Goal: Task Accomplishment & Management: Manage account settings

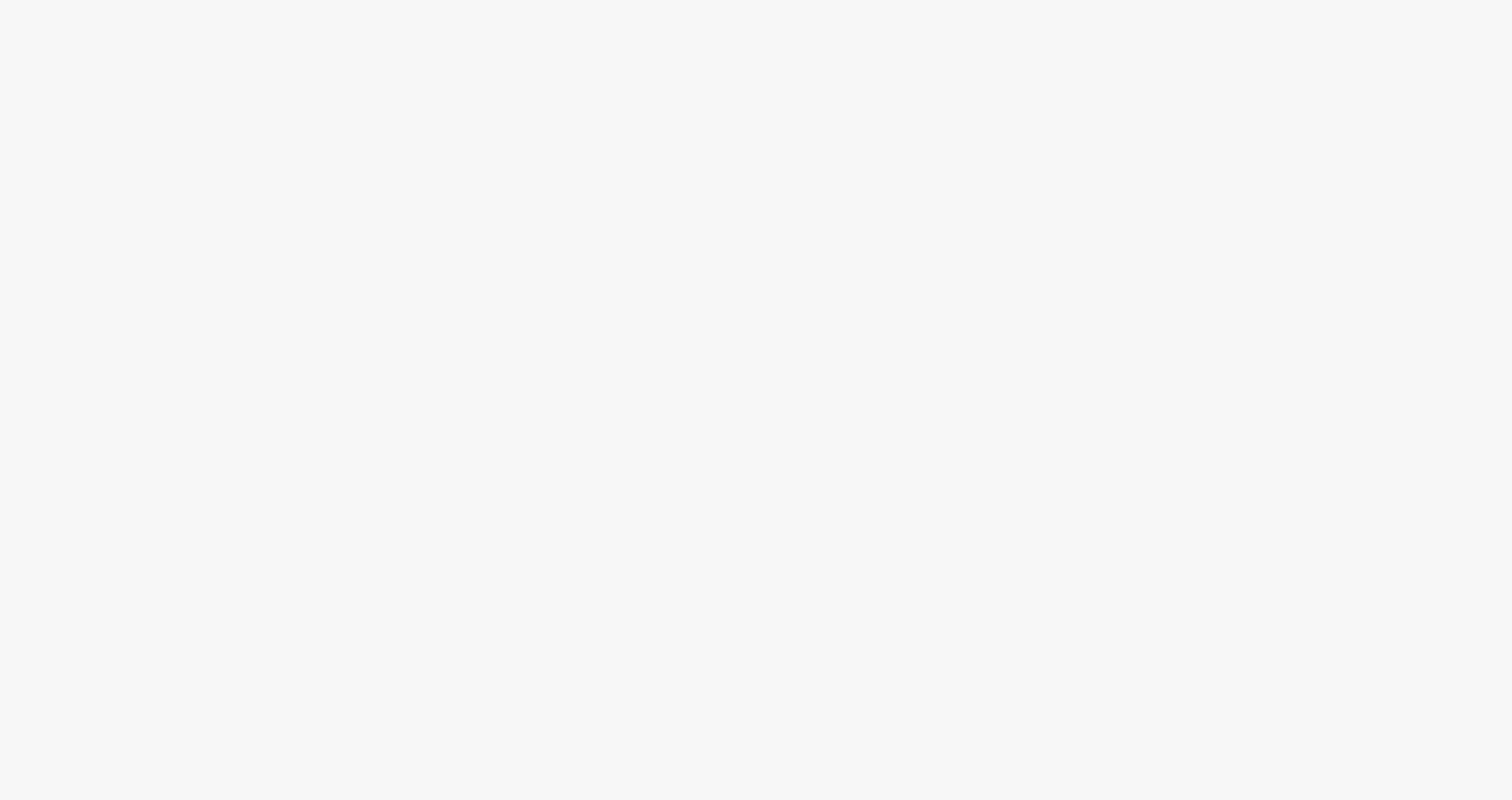
click at [836, 432] on div at bounding box center [756, 433] width 1512 height 736
click at [598, 344] on div at bounding box center [756, 433] width 1512 height 736
click at [599, 426] on div at bounding box center [756, 433] width 1512 height 736
